Goal: Transaction & Acquisition: Purchase product/service

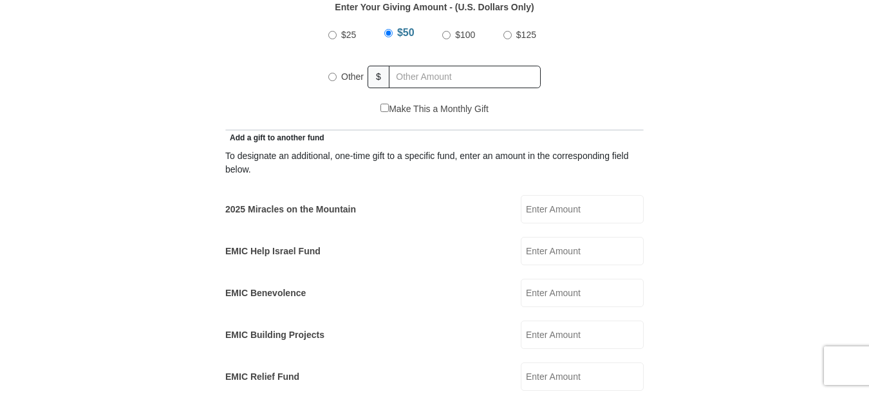
scroll to position [708, 0]
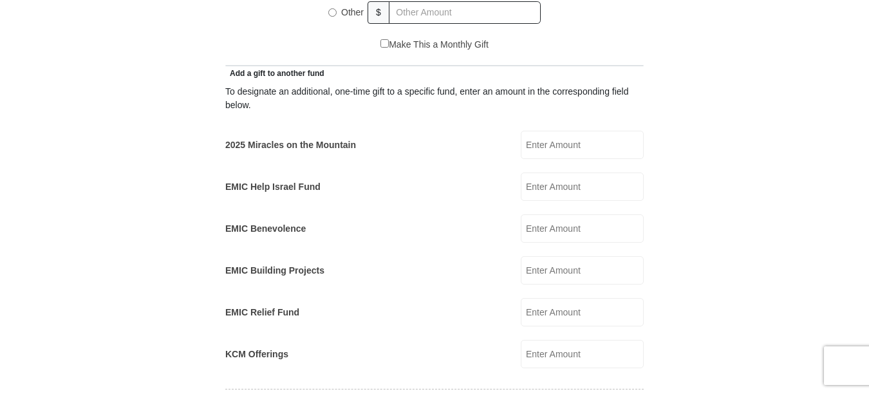
click at [552, 173] on input "EMIC Help Israel Fund" at bounding box center [582, 187] width 123 height 28
type input "5000.00"
click at [572, 341] on input "KCM Offerings" at bounding box center [582, 354] width 123 height 28
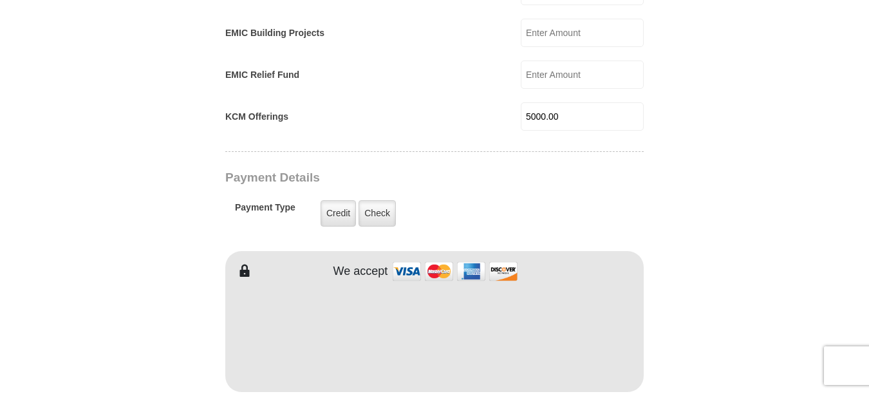
scroll to position [966, 0]
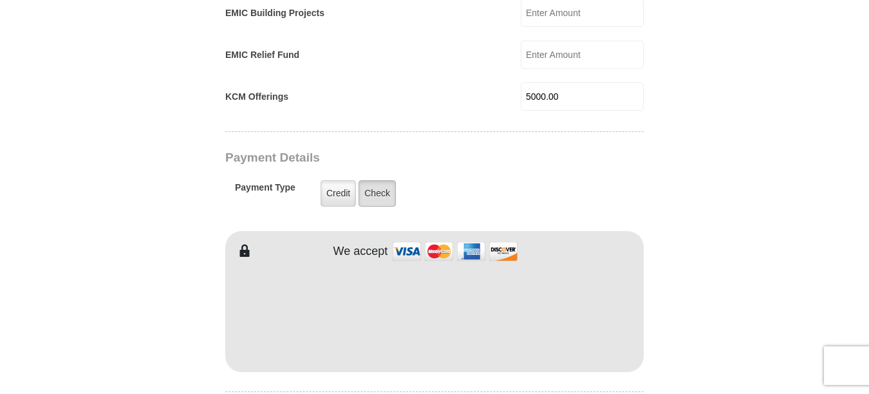
type input "5000.00"
click at [380, 180] on label "Check" at bounding box center [377, 193] width 37 height 26
click at [0, 0] on input "Check" at bounding box center [0, 0] width 0 height 0
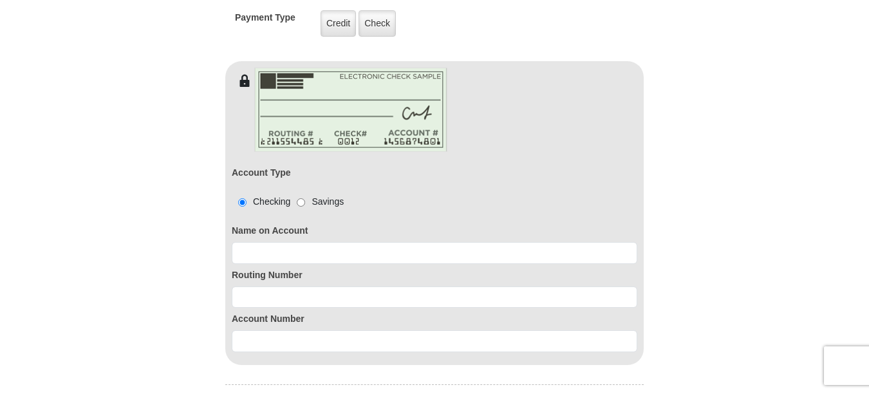
scroll to position [1159, 0]
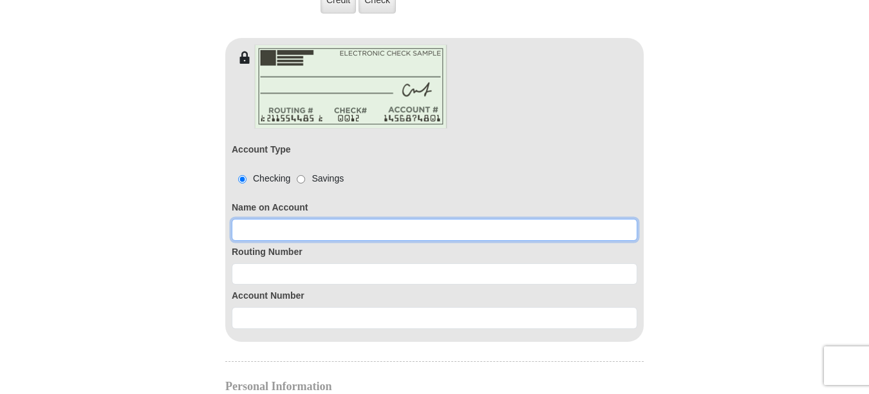
click at [307, 219] on input at bounding box center [435, 230] width 406 height 22
type input "[PERSON_NAME]"
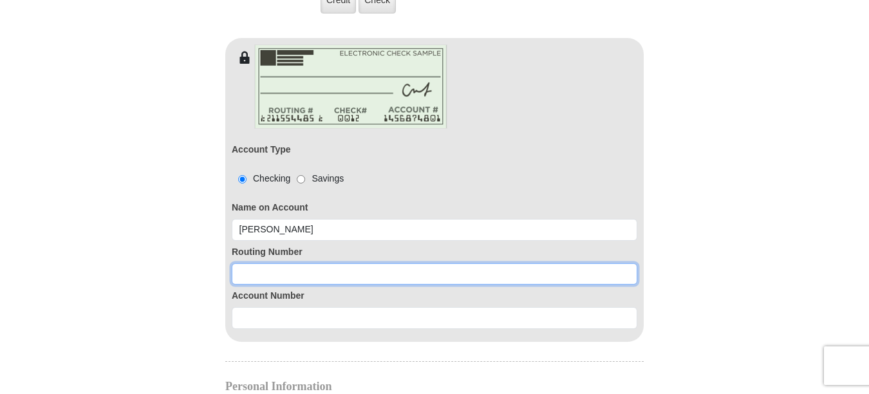
click at [261, 263] on input at bounding box center [435, 274] width 406 height 22
type input "111900659"
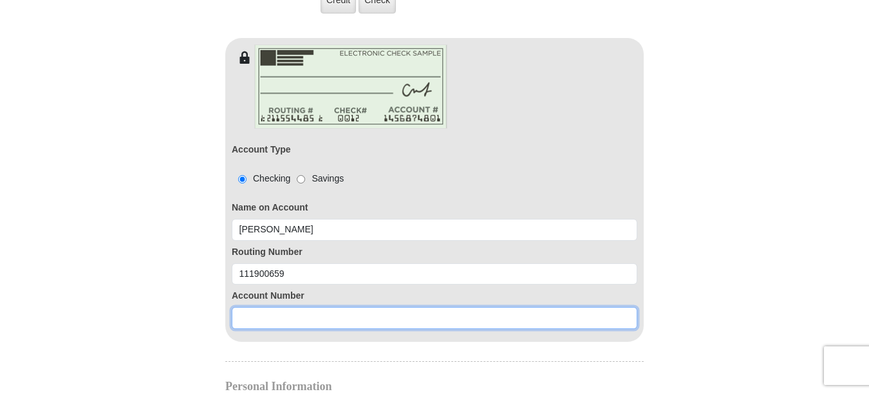
click at [288, 307] on input at bounding box center [435, 318] width 406 height 22
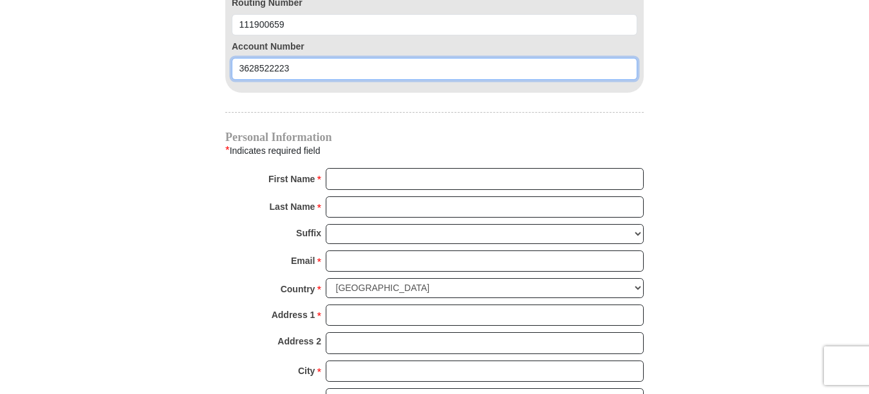
scroll to position [1417, 0]
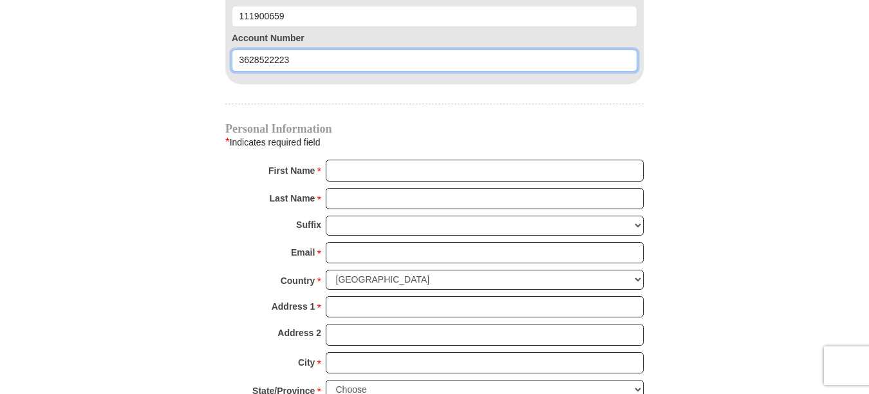
type input "3628522223"
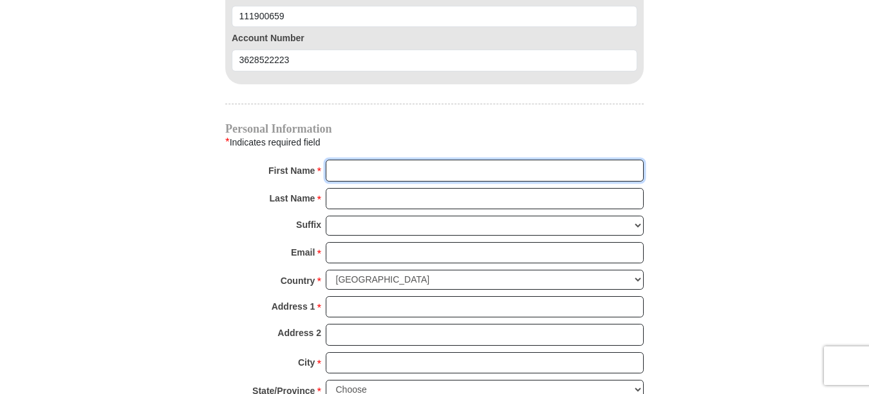
click at [378, 160] on input "First Name *" at bounding box center [485, 171] width 318 height 22
type input "[PERSON_NAME]"
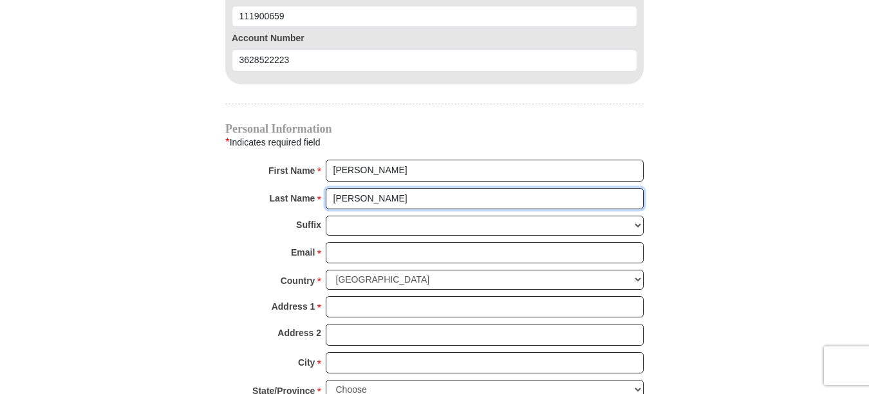
type input "[PERSON_NAME]"
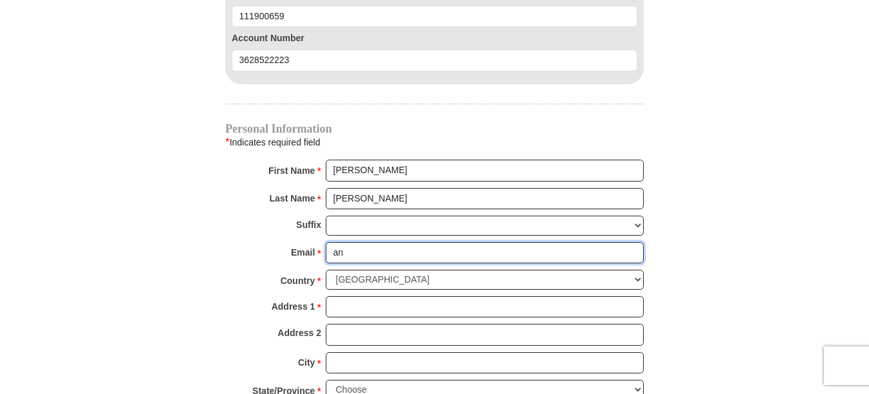
type input "[EMAIL_ADDRESS][DOMAIN_NAME]"
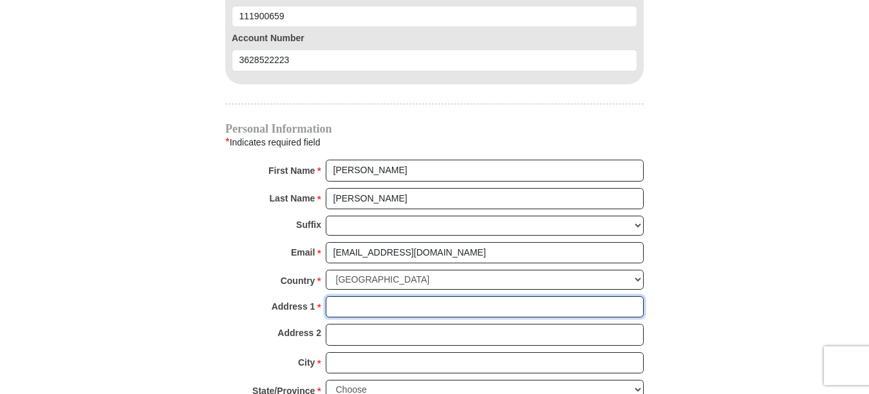
type input "[STREET_ADDRESS]"
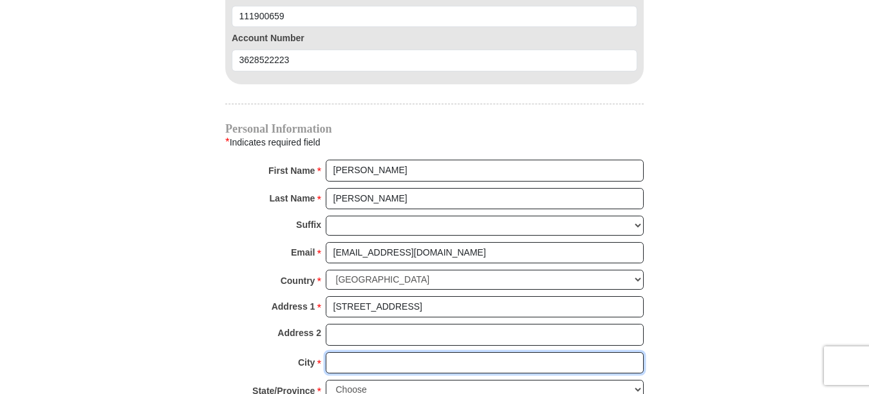
type input "[GEOGRAPHIC_DATA]"
select select "[GEOGRAPHIC_DATA]"
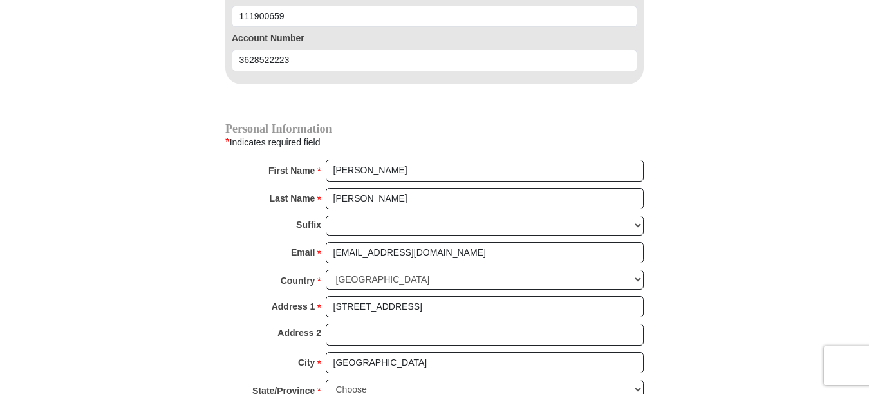
type input "77031"
type input "[PHONE_NUMBER]"
radio input "true"
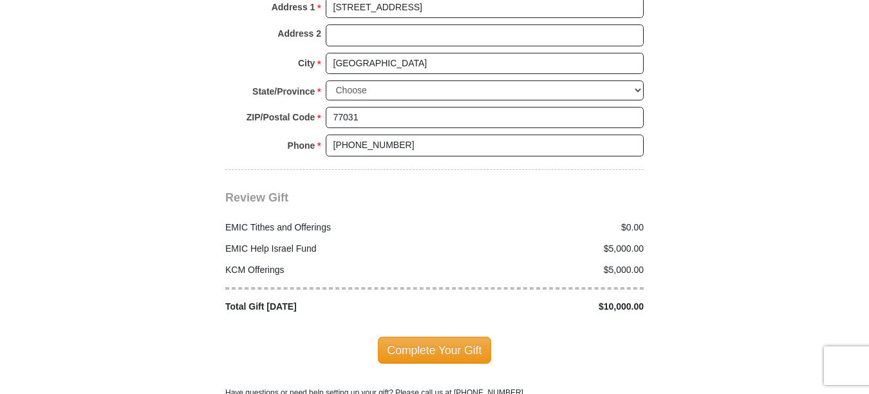
scroll to position [1739, 0]
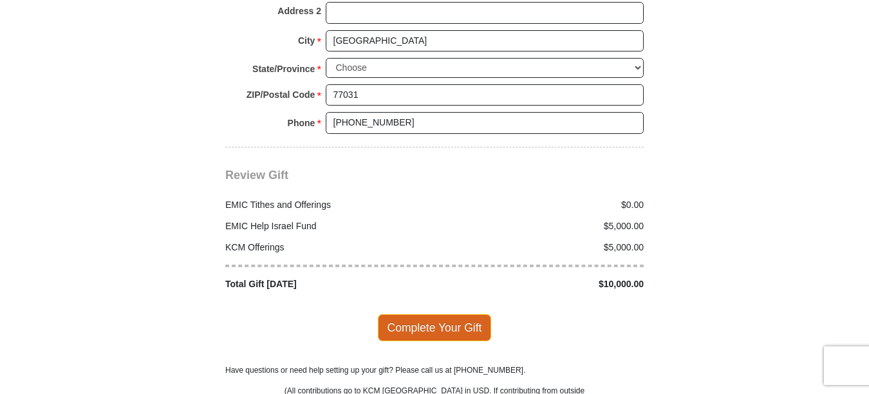
click at [421, 314] on span "Complete Your Gift" at bounding box center [435, 327] width 114 height 27
